Goal: Task Accomplishment & Management: Use online tool/utility

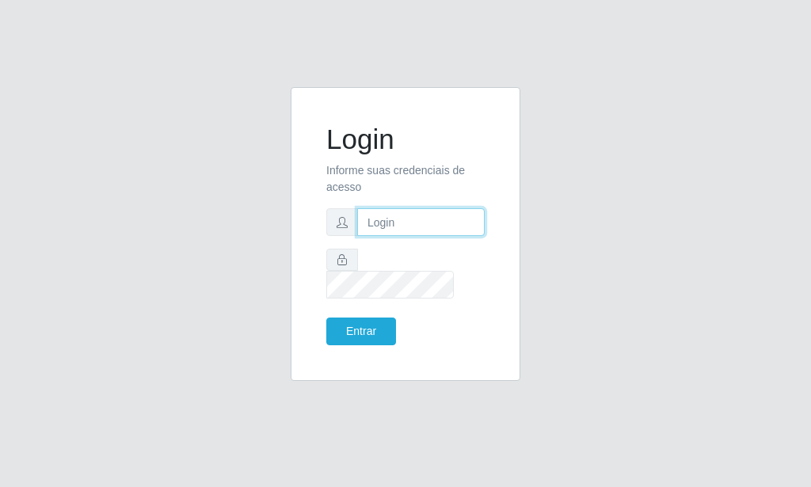
click at [391, 230] on input "text" at bounding box center [420, 222] width 127 height 28
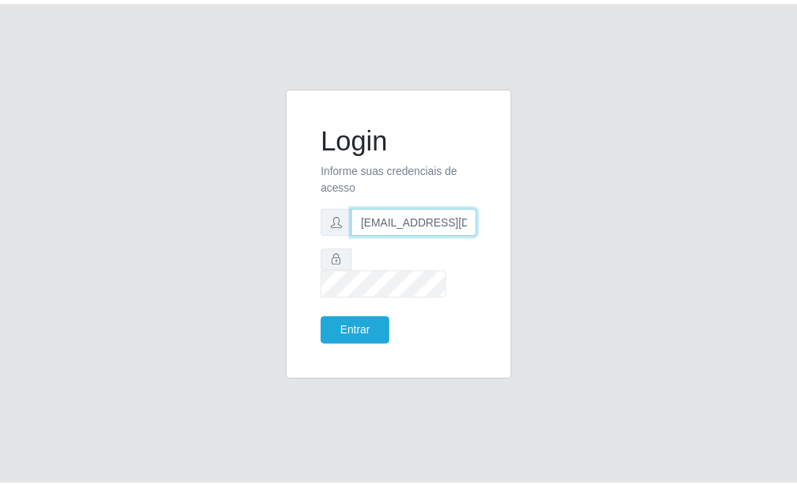
scroll to position [0, 2]
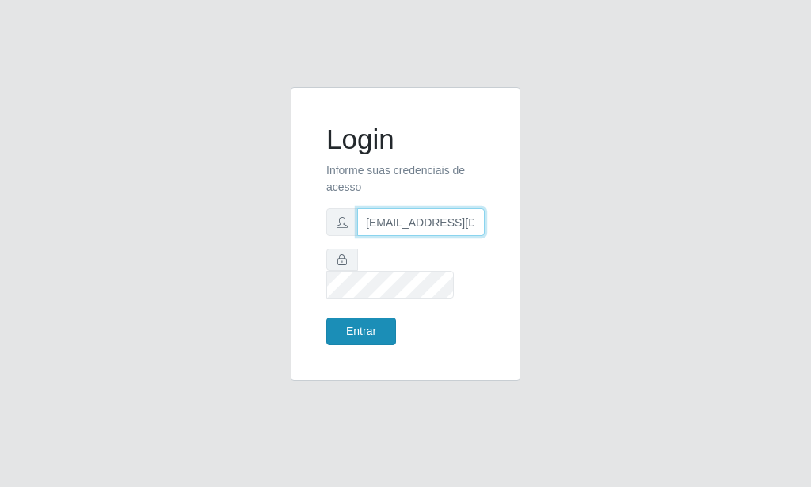
type input "[EMAIL_ADDRESS][DOMAIN_NAME]"
click at [364, 317] on button "Entrar" at bounding box center [361, 331] width 70 height 28
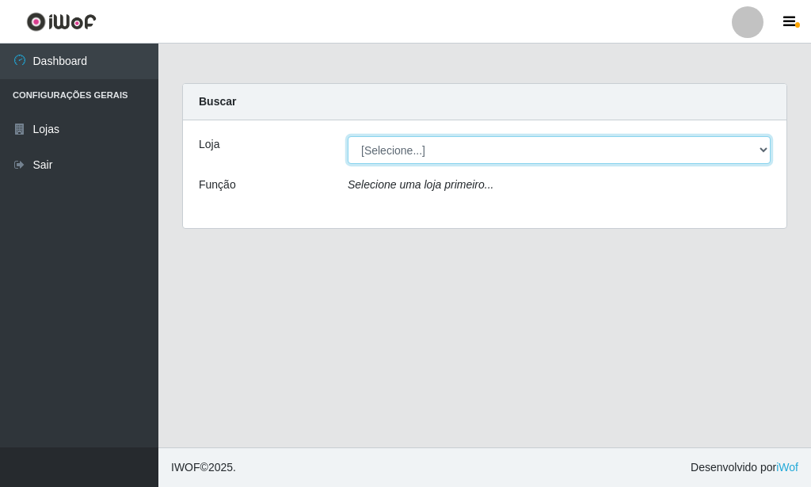
click at [348, 136] on select "[Selecione...] Rede Potiguar 6 - Extremoz" at bounding box center [559, 150] width 423 height 28
select select "80"
click option "Rede Potiguar 6 - Extremoz" at bounding box center [0, 0] width 0 height 0
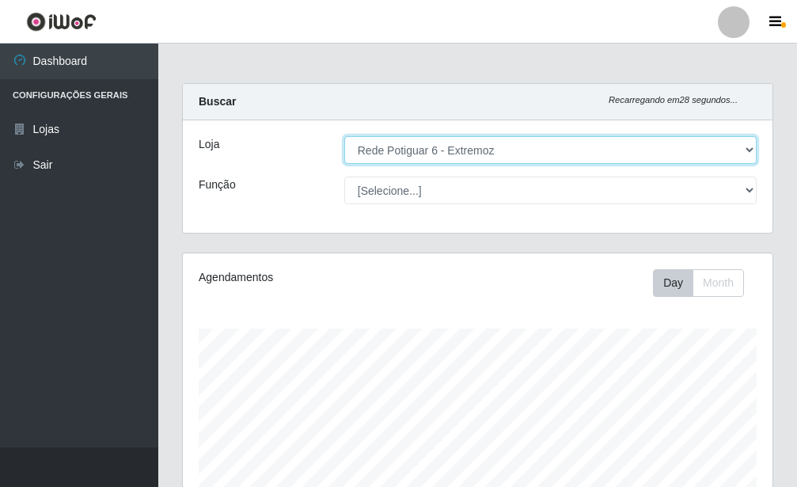
scroll to position [329, 590]
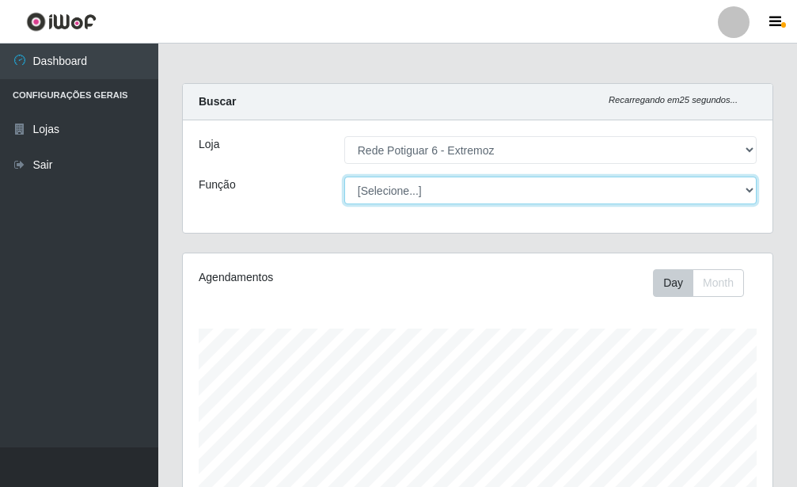
click at [344, 177] on select "[Selecione...] ASG Balconista Embalador Operador de Caixa Operador de Caixa + O…" at bounding box center [550, 191] width 413 height 28
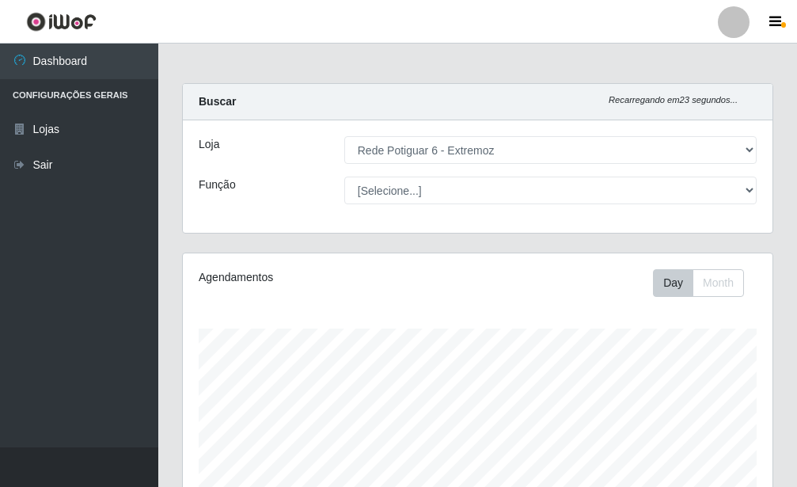
click at [270, 185] on div "Função" at bounding box center [260, 191] width 146 height 28
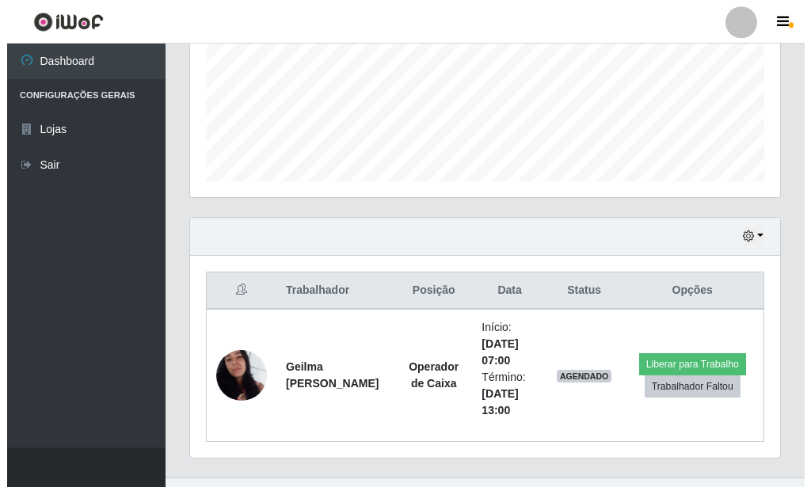
scroll to position [415, 0]
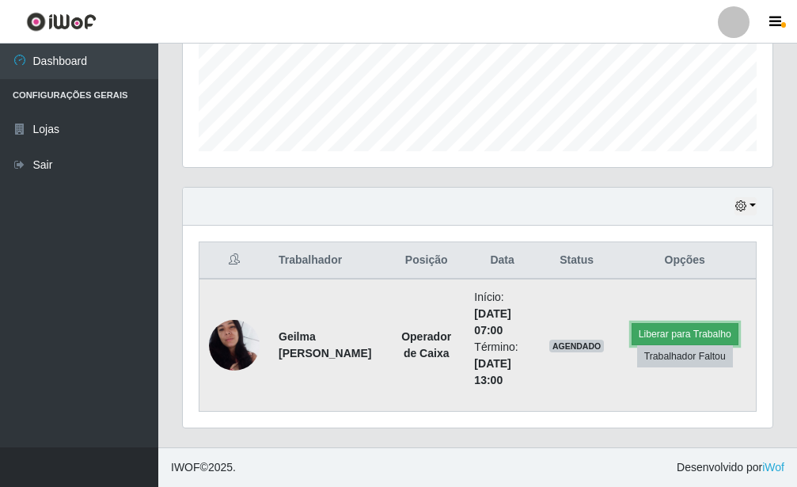
click at [667, 329] on button "Liberar para Trabalho" at bounding box center [685, 334] width 107 height 22
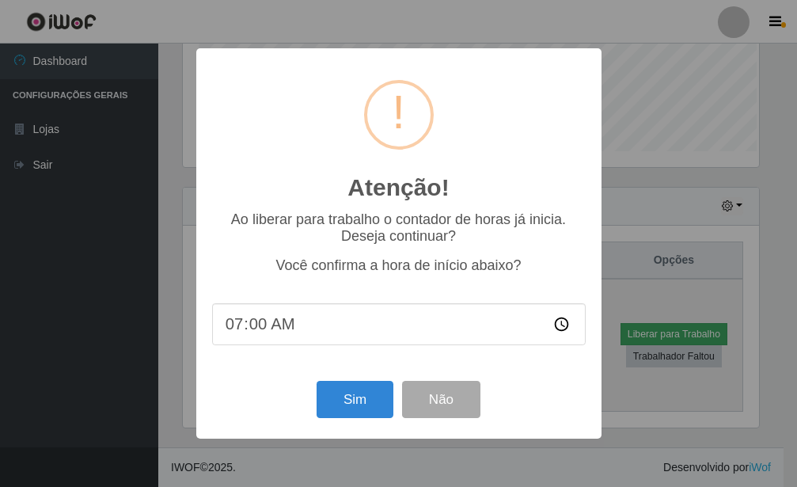
scroll to position [791427, 791166]
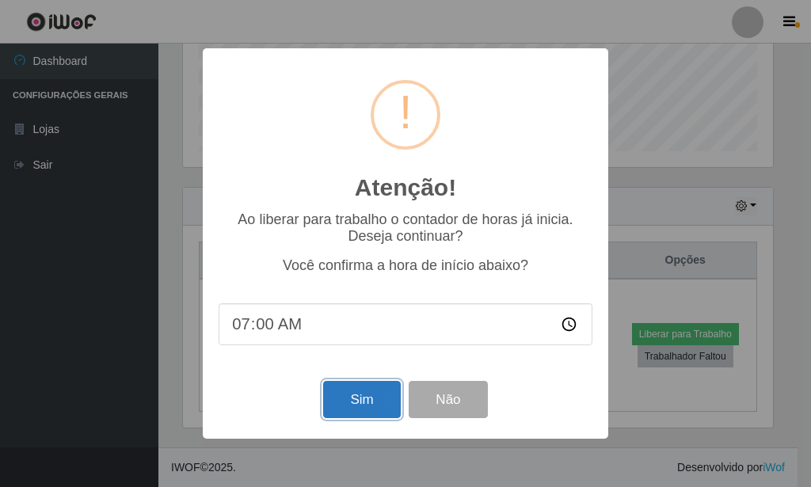
drag, startPoint x: 353, startPoint y: 404, endPoint x: 366, endPoint y: 401, distance: 12.9
click at [356, 404] on button "Sim" at bounding box center [361, 399] width 77 height 37
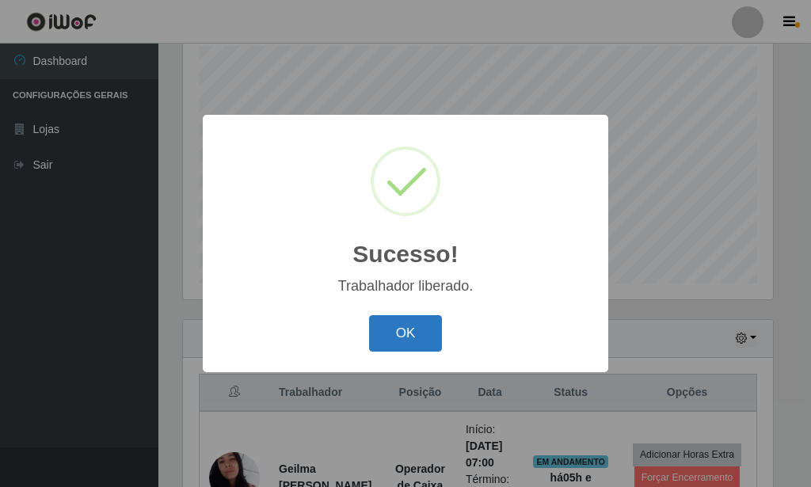
click at [413, 342] on button "OK" at bounding box center [406, 333] width 74 height 37
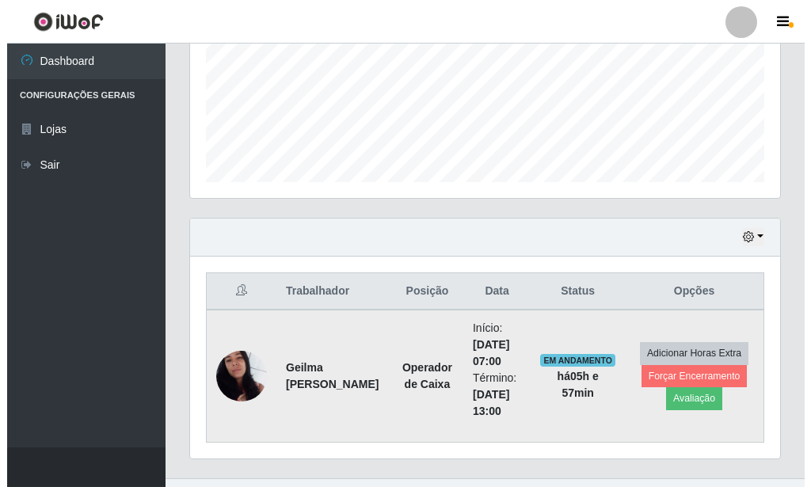
scroll to position [415, 0]
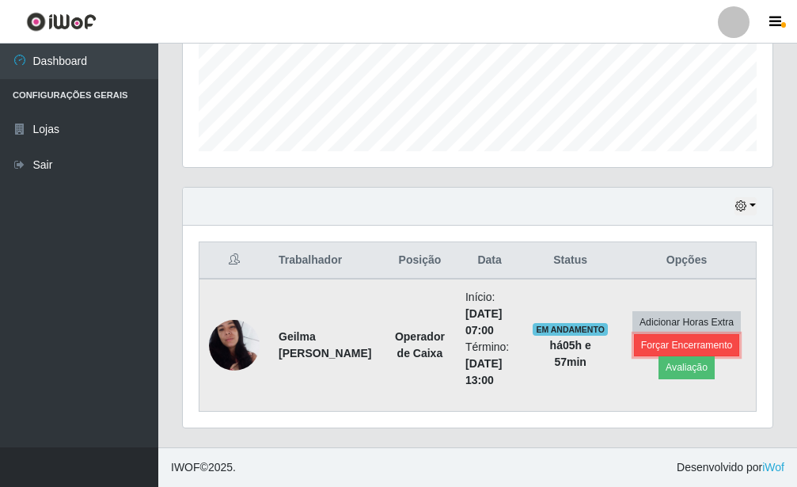
click at [673, 352] on button "Forçar Encerramento" at bounding box center [687, 345] width 106 height 22
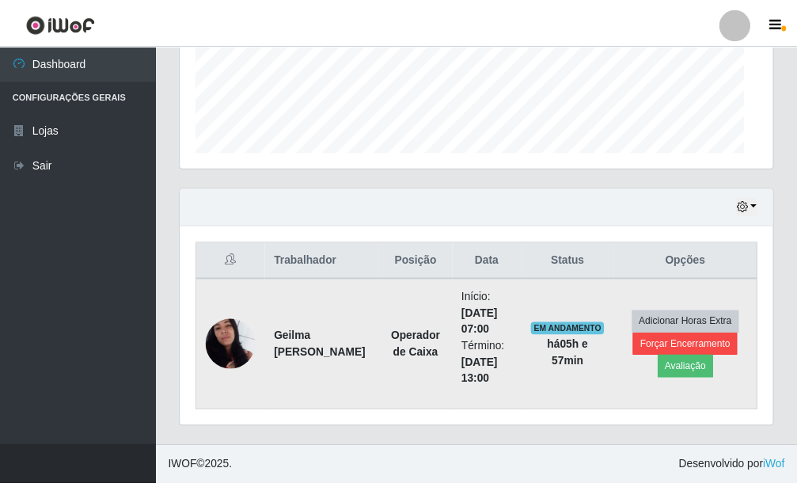
scroll to position [791427, 791166]
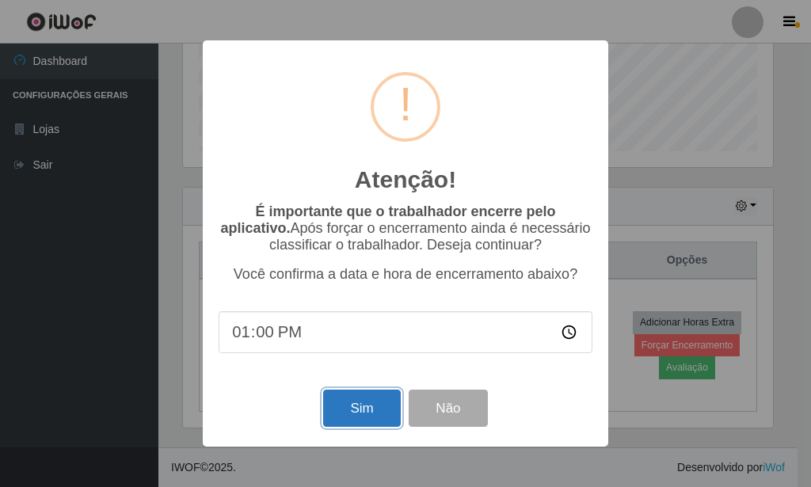
click at [342, 423] on button "Sim" at bounding box center [361, 408] width 77 height 37
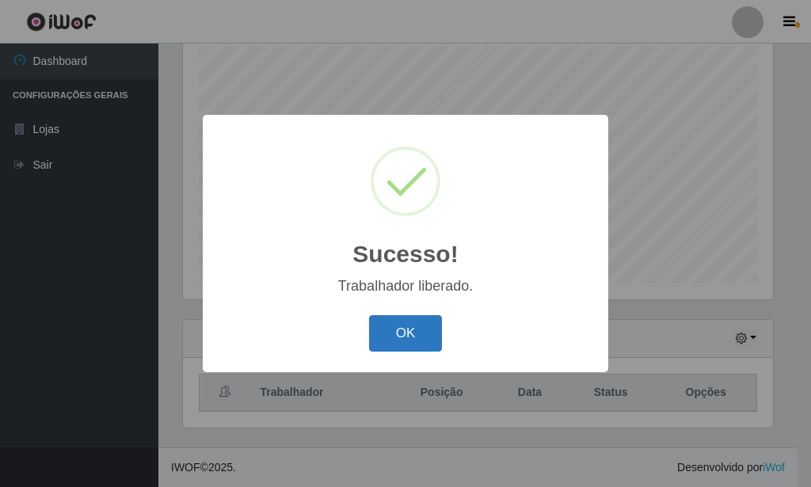
click at [378, 329] on button "OK" at bounding box center [406, 333] width 74 height 37
